Goal: Task Accomplishment & Management: Manage account settings

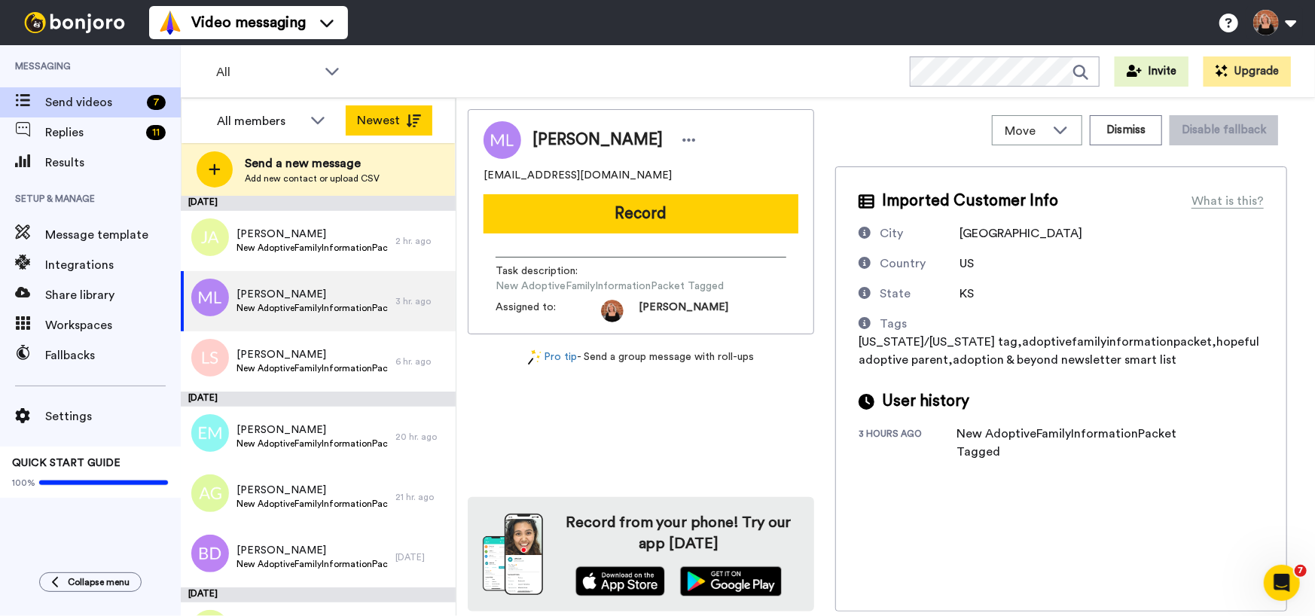
click at [414, 120] on icon at bounding box center [413, 121] width 15 height 13
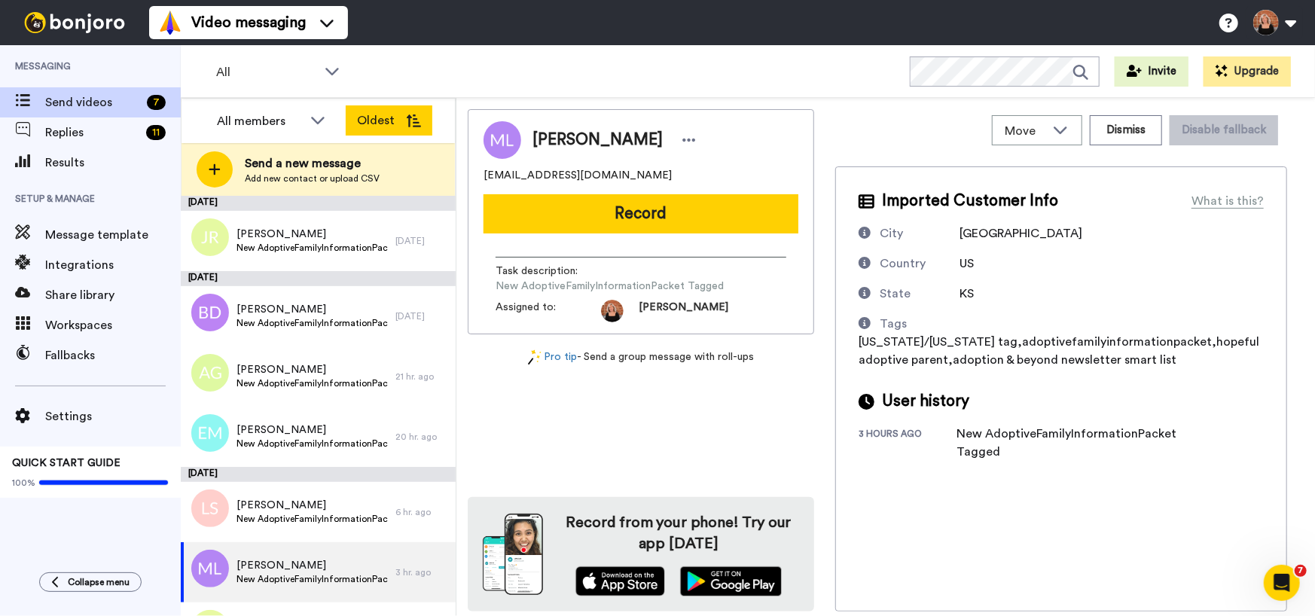
click at [416, 124] on icon at bounding box center [413, 121] width 15 height 13
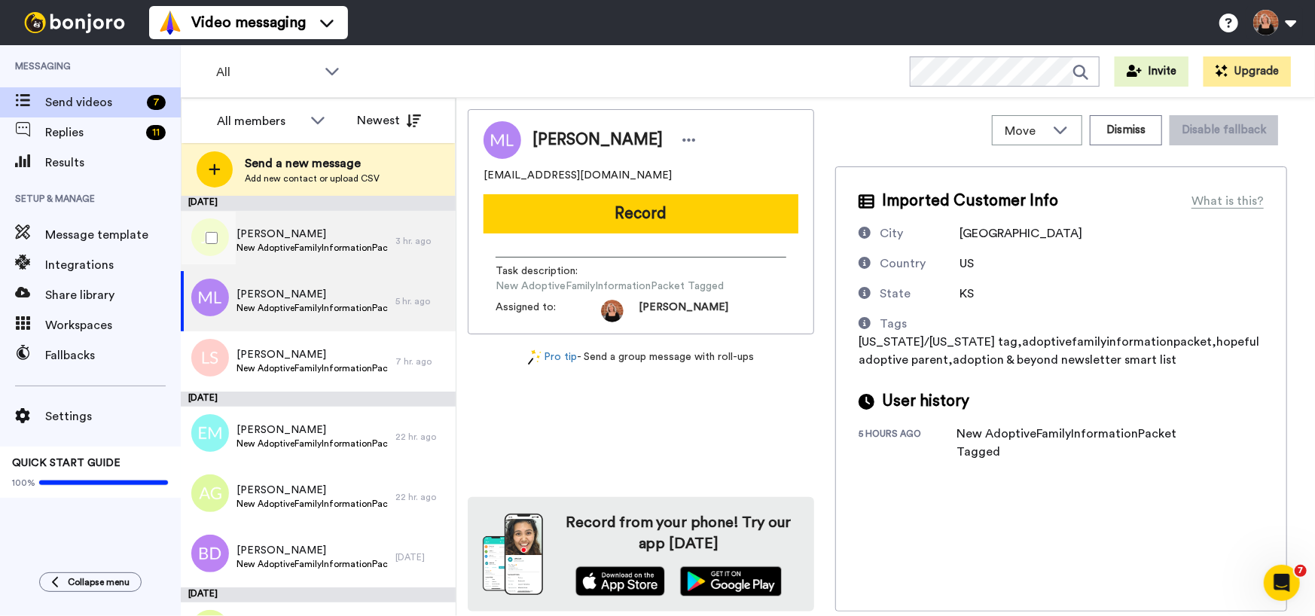
click at [291, 245] on span "New AdoptiveFamilyInformationPacket Tagged" at bounding box center [312, 248] width 151 height 12
